Goal: Navigation & Orientation: Find specific page/section

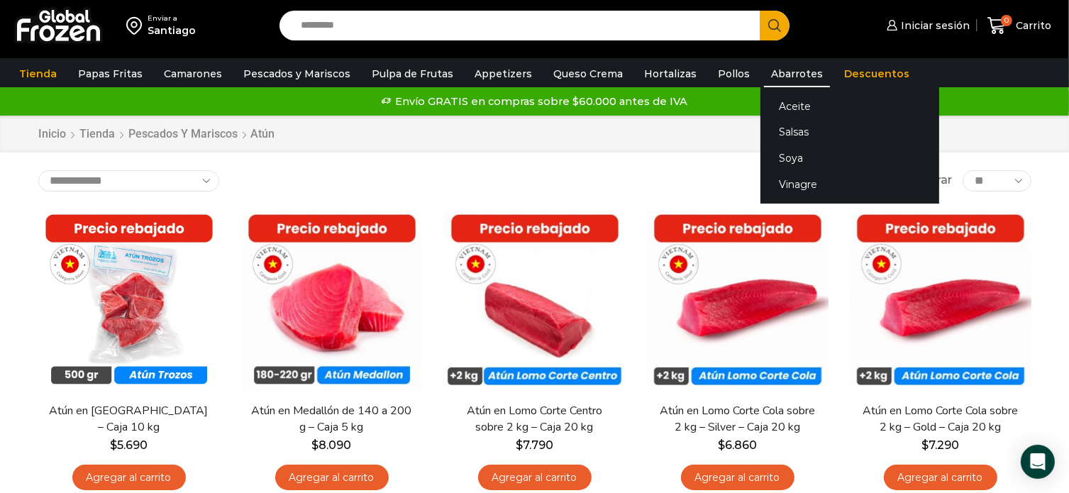
click at [788, 73] on link "Abarrotes" at bounding box center [797, 73] width 66 height 27
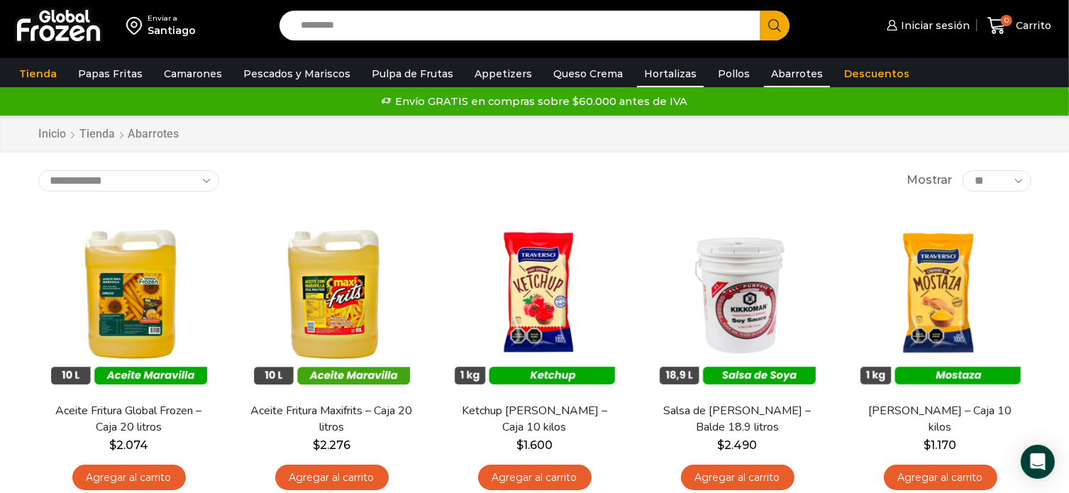
click at [660, 69] on link "Hortalizas" at bounding box center [670, 73] width 67 height 27
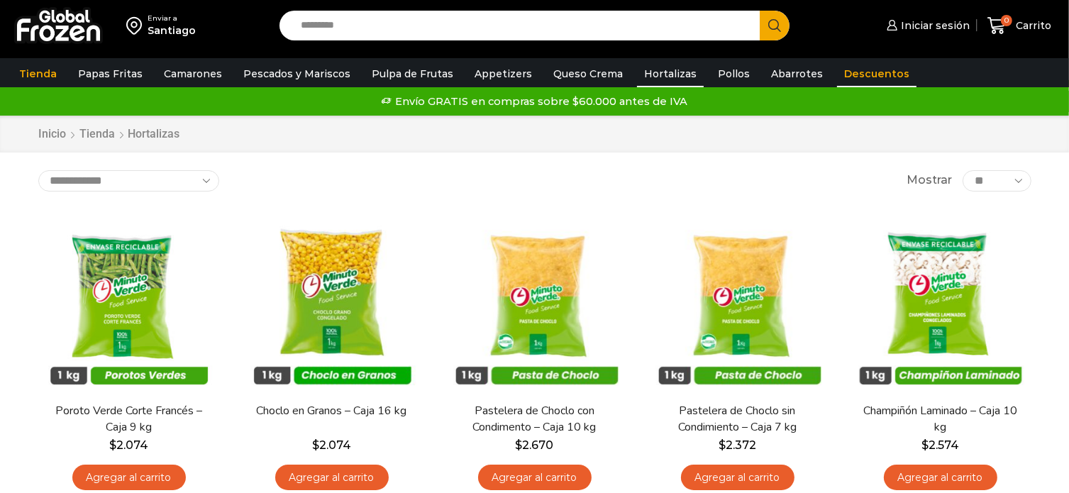
click at [843, 75] on link "Descuentos" at bounding box center [876, 73] width 79 height 27
